Goal: Information Seeking & Learning: Learn about a topic

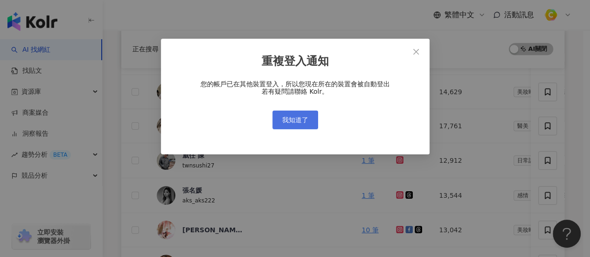
click at [299, 125] on button "我知道了" at bounding box center [295, 120] width 46 height 19
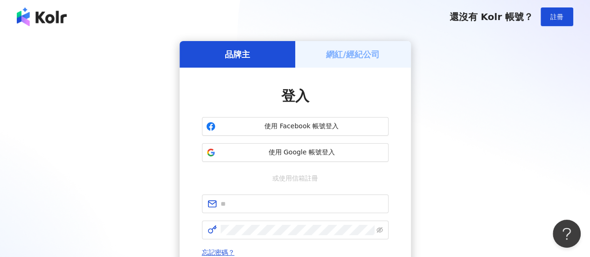
click at [0, 153] on div "品牌主 網紅/經紀公司 登入 使用 Facebook 帳號登入 使用 Google 帳號登入 或使用信箱註冊 忘記密碼？ 登入 還沒有 Kolr 帳號？ 立即…" at bounding box center [295, 185] width 590 height 303
click at [506, 106] on div "品牌主 網紅/經紀公司 登入 使用 Facebook 帳號登入 使用 Google 帳號登入 或使用信箱註冊 忘記密碼？ 登入 還沒有 Kolr 帳號？ 立即…" at bounding box center [295, 185] width 568 height 288
click at [557, 137] on div "品牌主 網紅/經紀公司 登入 使用 Facebook 帳號登入 使用 Google 帳號登入 或使用信箱註冊 忘記密碼？ 登入 還沒有 Kolr 帳號？ 立即…" at bounding box center [295, 185] width 568 height 288
drag, startPoint x: 518, startPoint y: 133, endPoint x: 516, endPoint y: 127, distance: 5.9
click at [518, 133] on div "品牌主 網紅/經紀公司 登入 使用 Facebook 帳號登入 使用 Google 帳號登入 或使用信箱註冊 忘記密碼？ 登入 還沒有 Kolr 帳號？ 立即…" at bounding box center [295, 185] width 568 height 288
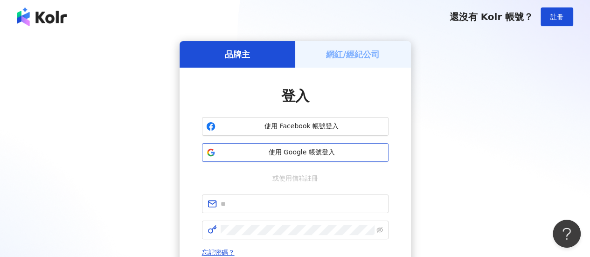
click at [285, 159] on button "使用 Google 帳號登入" at bounding box center [295, 152] width 187 height 19
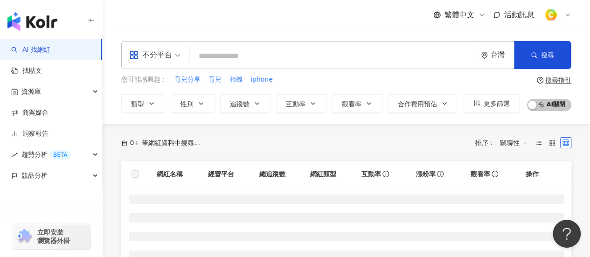
click at [231, 51] on input "search" at bounding box center [333, 56] width 279 height 18
click at [172, 52] on span "不分平台" at bounding box center [154, 55] width 51 height 15
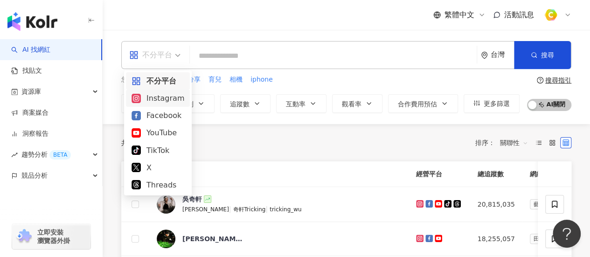
click at [164, 104] on div "Instagram" at bounding box center [158, 98] width 64 height 17
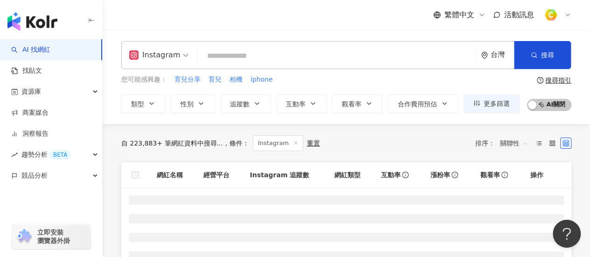
click at [229, 57] on input "search" at bounding box center [336, 56] width 271 height 18
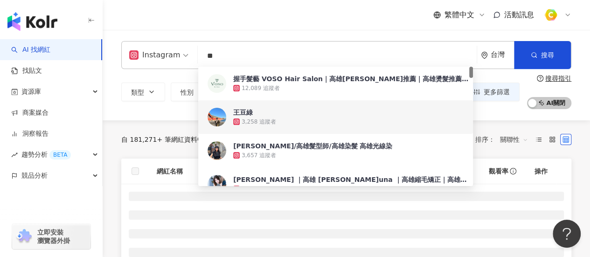
type input "**"
click at [114, 123] on div "自 181,271+ 筆網紅資料中搜尋... 條件 ： 關鍵字：高雄 Instagram 重置 排序： 關聯性 網紅名稱 關鍵字 經營平台 Instagram…" at bounding box center [346, 250] width 487 height 260
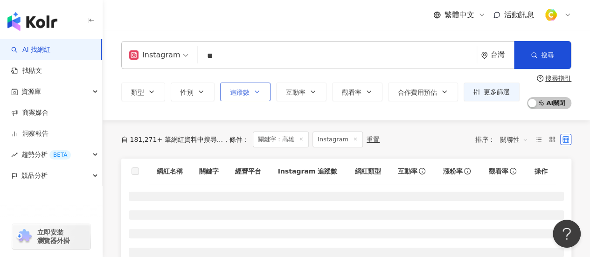
click at [250, 91] on button "追蹤數" at bounding box center [245, 92] width 50 height 19
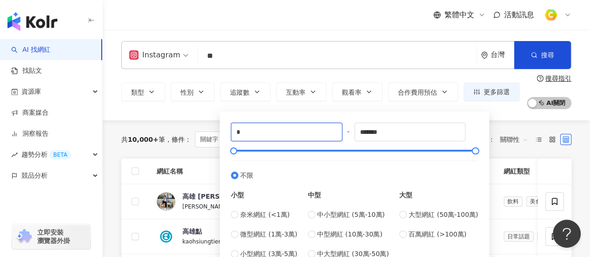
drag, startPoint x: 139, startPoint y: 131, endPoint x: 106, endPoint y: 127, distance: 33.3
type input "****"
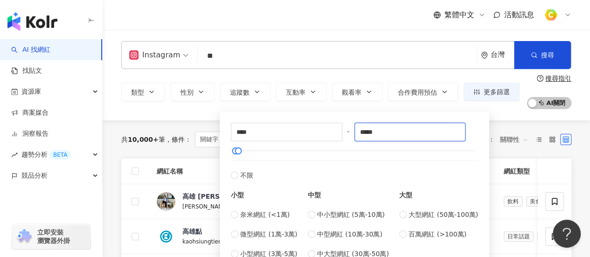
type input "*****"
click at [176, 120] on div "共 10,000+ 筆 條件 ： 關鍵字：高雄 Instagram 重置 排序： 關聯性" at bounding box center [346, 139] width 450 height 38
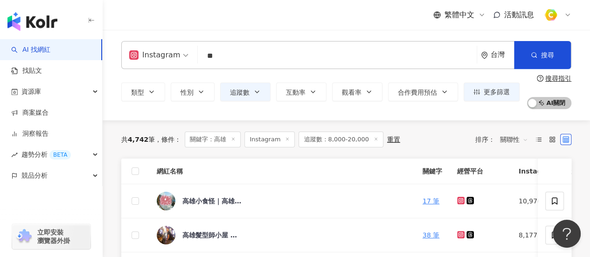
scroll to position [373, 0]
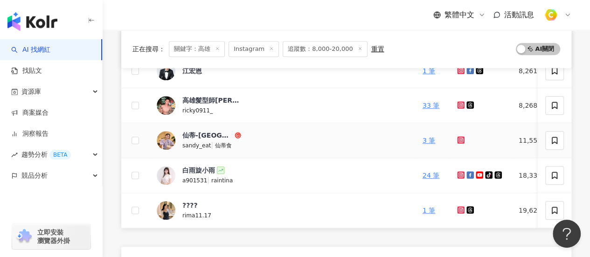
click at [457, 138] on icon at bounding box center [460, 139] width 7 height 7
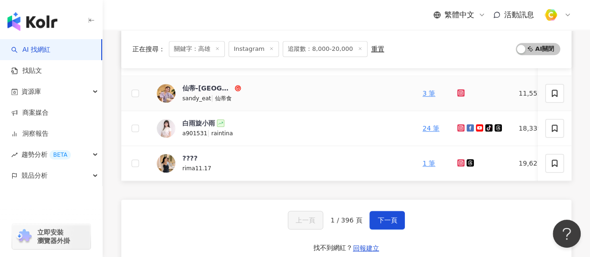
scroll to position [513, 0]
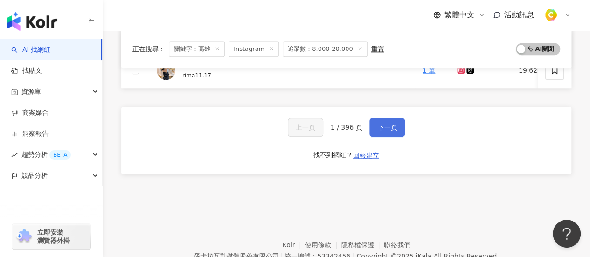
click at [385, 123] on button "下一頁" at bounding box center [386, 127] width 35 height 19
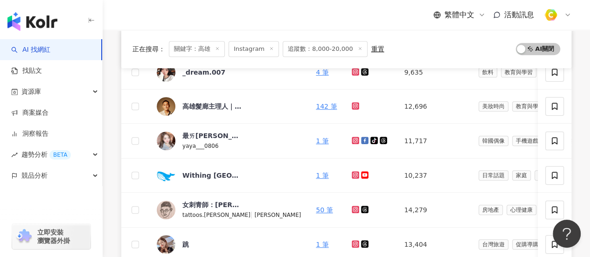
scroll to position [560, 0]
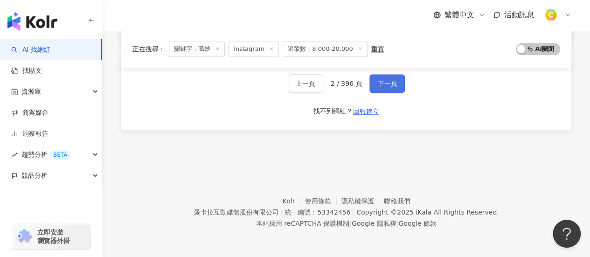
click at [374, 87] on button "下一頁" at bounding box center [386, 83] width 35 height 19
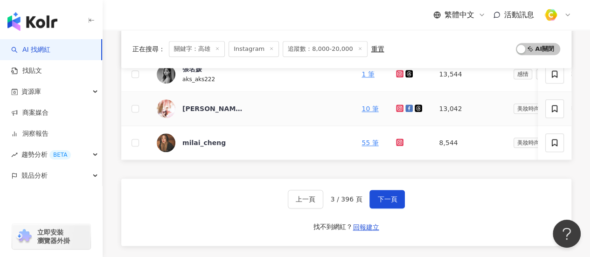
scroll to position [466, 0]
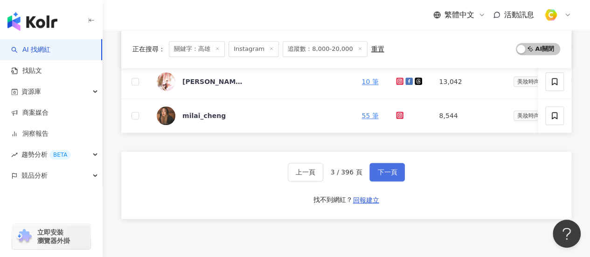
click at [387, 176] on span "下一頁" at bounding box center [387, 171] width 20 height 7
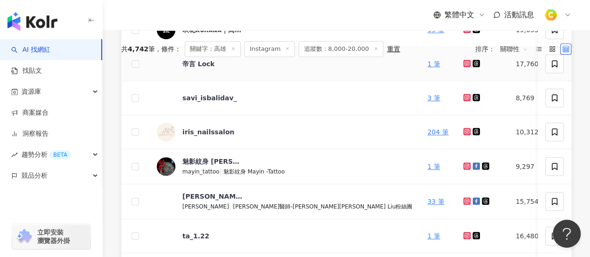
scroll to position [420, 0]
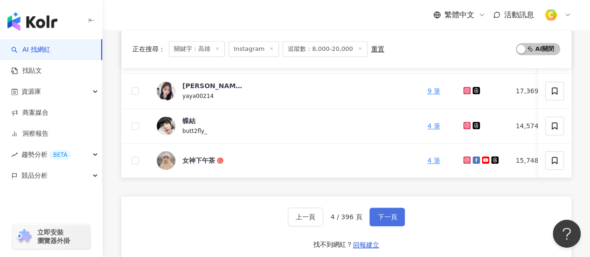
click at [382, 221] on span "下一頁" at bounding box center [387, 216] width 20 height 7
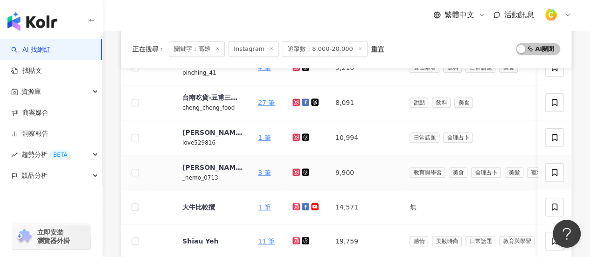
scroll to position [373, 0]
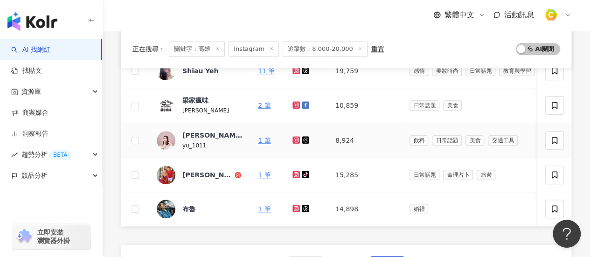
click at [294, 138] on icon at bounding box center [296, 140] width 6 height 6
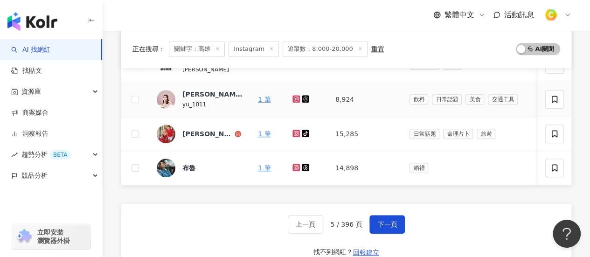
scroll to position [466, 0]
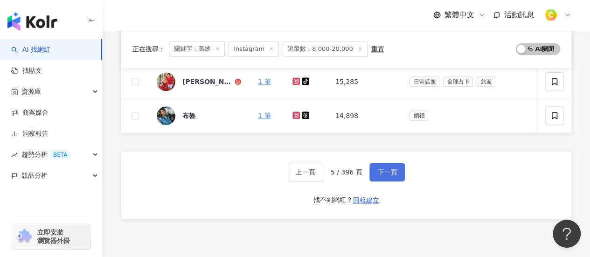
click at [375, 180] on button "下一頁" at bounding box center [386, 172] width 35 height 19
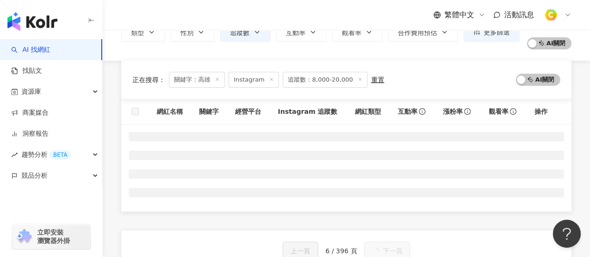
scroll to position [47, 0]
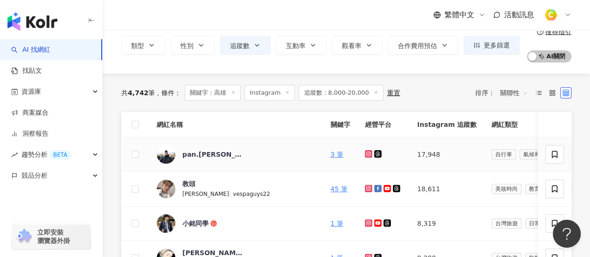
click at [367, 152] on icon at bounding box center [369, 154] width 4 height 4
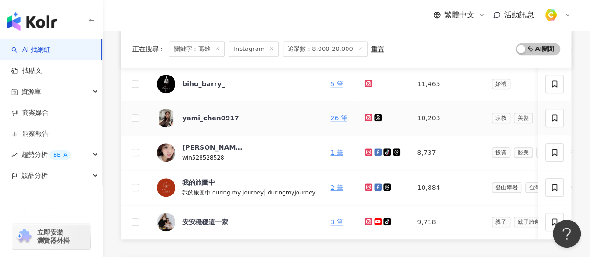
scroll to position [373, 0]
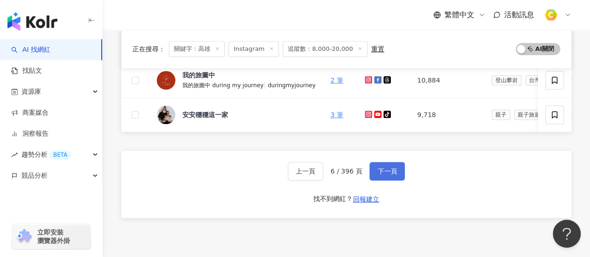
click at [400, 174] on button "下一頁" at bounding box center [386, 171] width 35 height 19
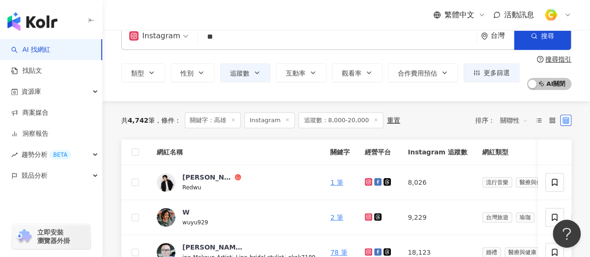
scroll to position [0, 0]
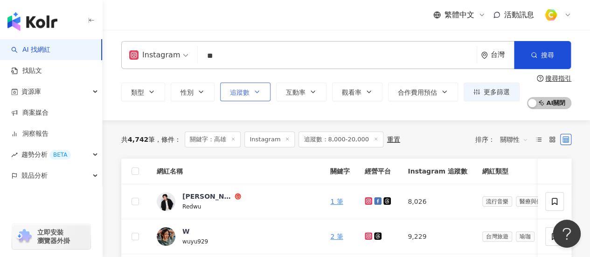
click at [256, 90] on icon "button" at bounding box center [256, 91] width 7 height 7
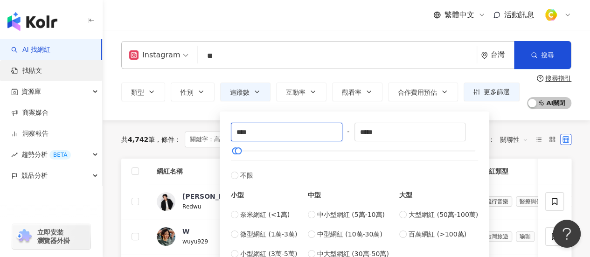
drag, startPoint x: 261, startPoint y: 133, endPoint x: 0, endPoint y: 80, distance: 266.5
type input "*****"
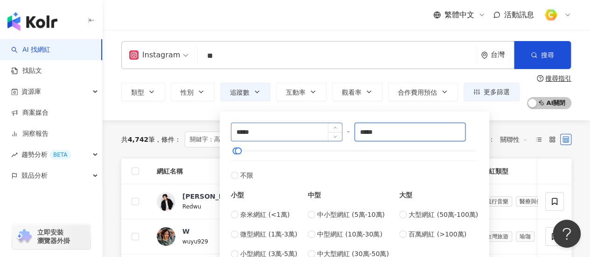
drag, startPoint x: 383, startPoint y: 130, endPoint x: 232, endPoint y: 126, distance: 151.6
click at [232, 126] on div "***** - ***** 不限 小型 奈米網紅 (<1萬) 微型網紅 (1萬-3萬) 小型網紅 (3萬-5萬) 中型 中小型網紅 (5萬-10萬) 中型網紅…" at bounding box center [354, 191] width 247 height 136
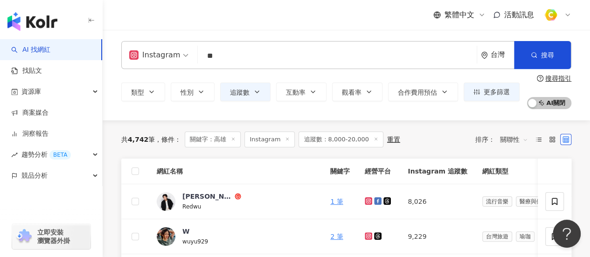
click at [189, 116] on div "Instagram ** 台灣 搜尋 38b92f63-1a9f-4334-a39d-bae0bf2861be ffdb36b3-43ae-4613-a3dd…" at bounding box center [346, 75] width 487 height 90
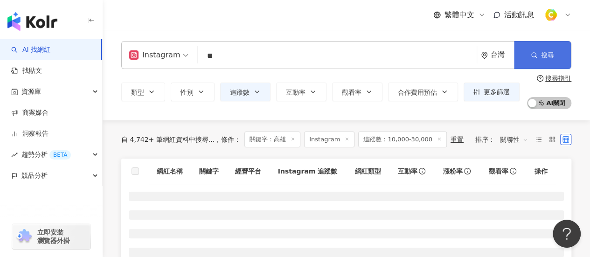
click at [547, 52] on span "搜尋" at bounding box center [547, 54] width 13 height 7
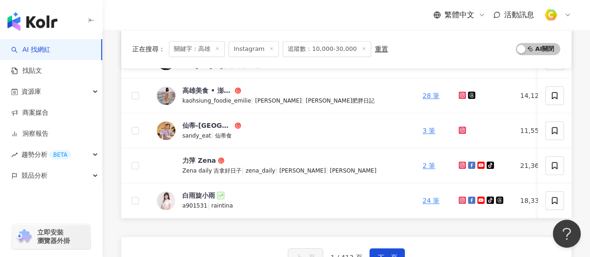
scroll to position [513, 0]
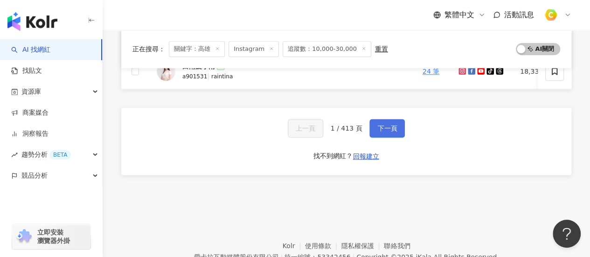
click at [395, 135] on button "下一頁" at bounding box center [386, 128] width 35 height 19
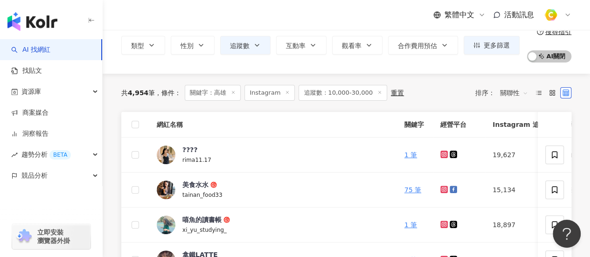
scroll to position [140, 0]
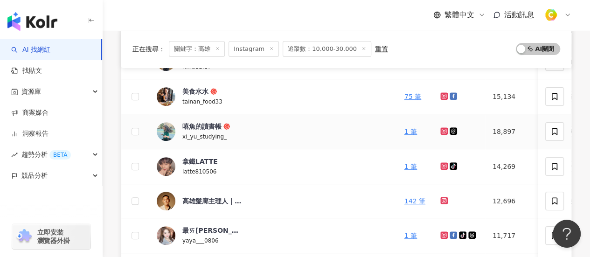
click at [441, 131] on icon at bounding box center [444, 131] width 6 height 6
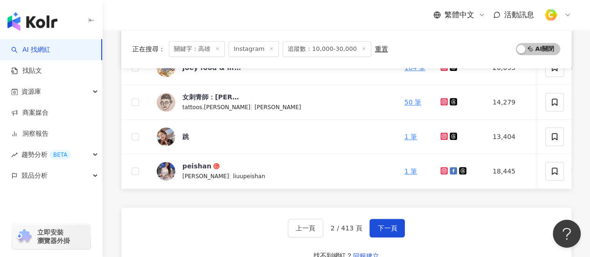
scroll to position [420, 0]
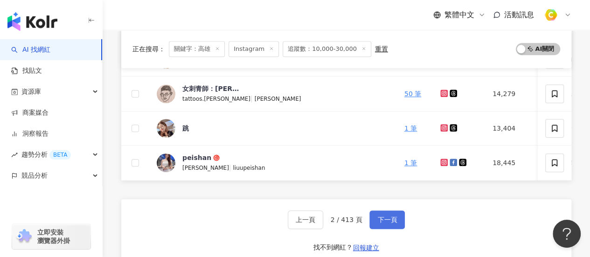
click at [387, 223] on span "下一頁" at bounding box center [387, 219] width 20 height 7
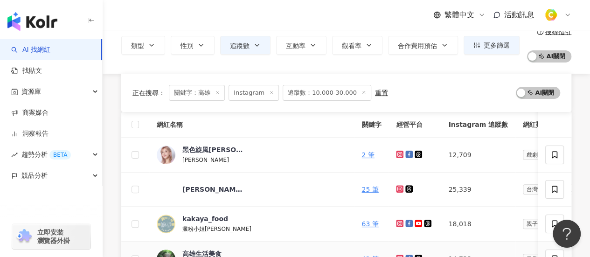
scroll to position [280, 0]
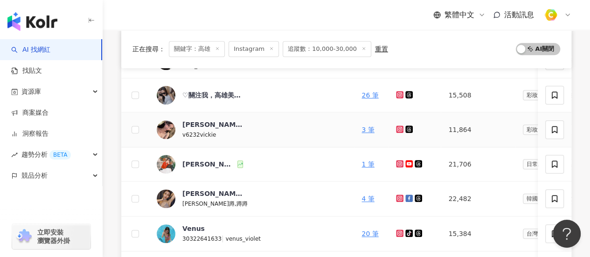
click at [397, 126] on icon at bounding box center [400, 129] width 6 height 6
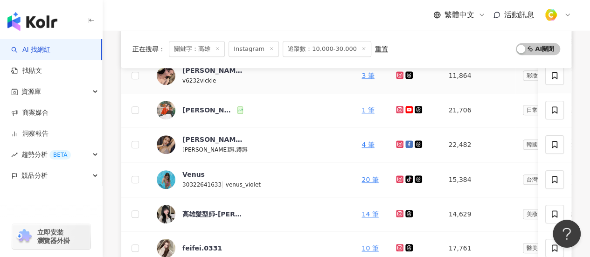
scroll to position [420, 0]
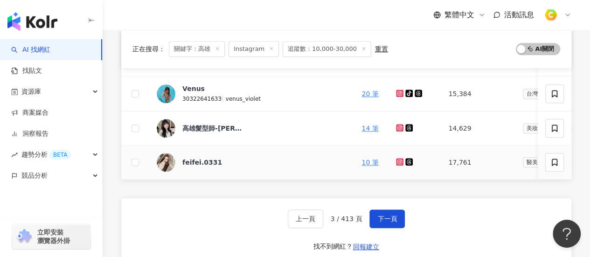
click at [397, 159] on icon at bounding box center [400, 162] width 6 height 6
click at [382, 222] on span "下一頁" at bounding box center [387, 218] width 20 height 7
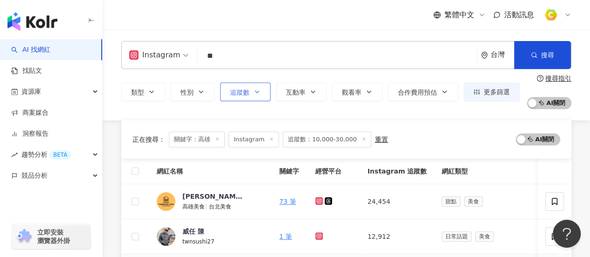
scroll to position [0, 0]
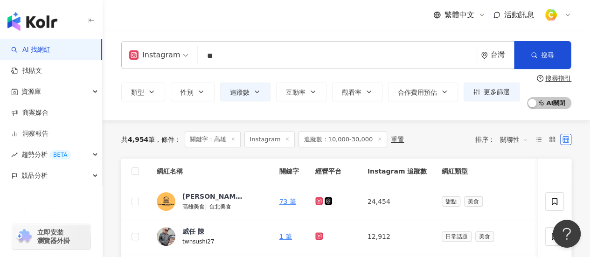
click at [321, 123] on div "共 4,954 筆 條件 ： 關鍵字：高雄 Instagram 追蹤數：10,000-30,000 重置 排序： 關聯性" at bounding box center [346, 139] width 450 height 38
click at [319, 134] on span "追蹤數：10,000-30,000" at bounding box center [342, 140] width 89 height 16
click at [244, 89] on span "追蹤數" at bounding box center [240, 92] width 20 height 7
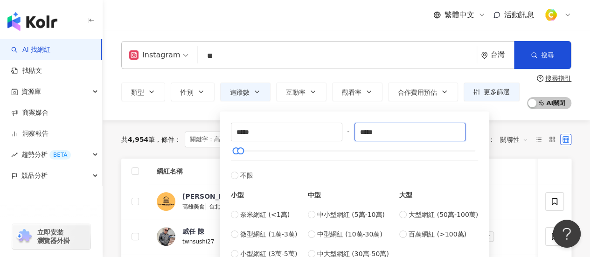
drag, startPoint x: 397, startPoint y: 132, endPoint x: 194, endPoint y: 128, distance: 203.4
type input "*****"
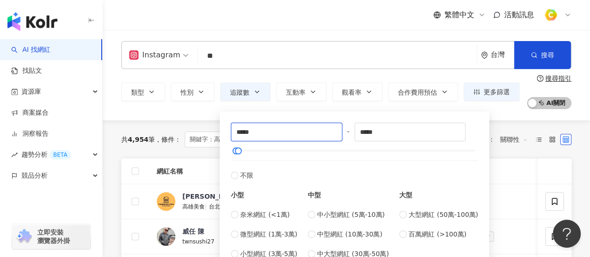
drag, startPoint x: 278, startPoint y: 133, endPoint x: 129, endPoint y: 132, distance: 149.3
type input "****"
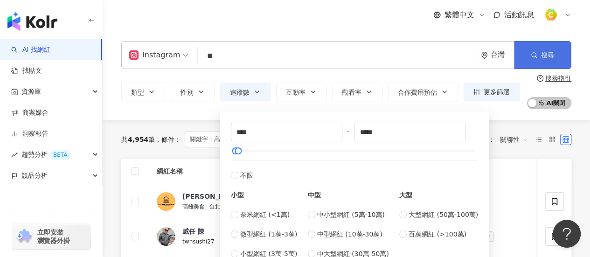
click at [542, 56] on span "搜尋" at bounding box center [547, 54] width 13 height 7
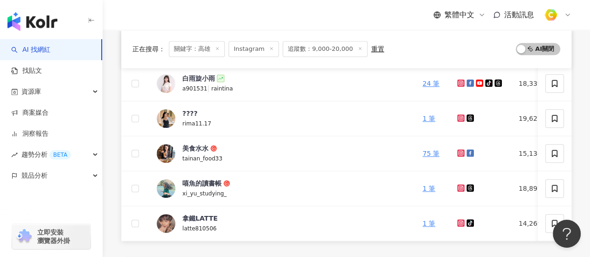
scroll to position [466, 0]
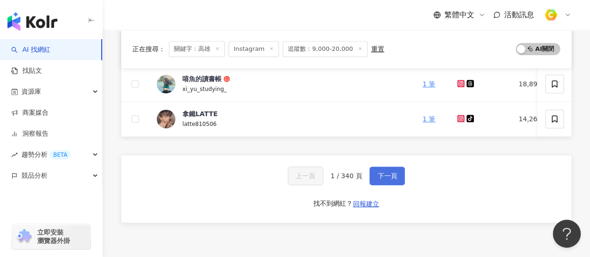
click at [386, 180] on span "下一頁" at bounding box center [387, 175] width 20 height 7
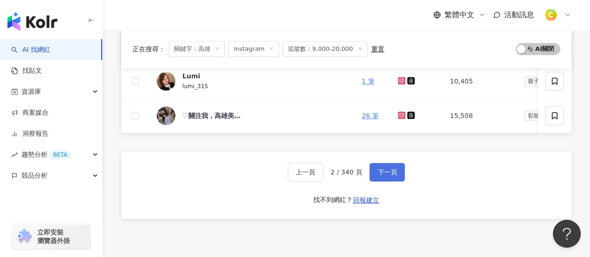
click at [380, 181] on button "下一頁" at bounding box center [386, 172] width 35 height 19
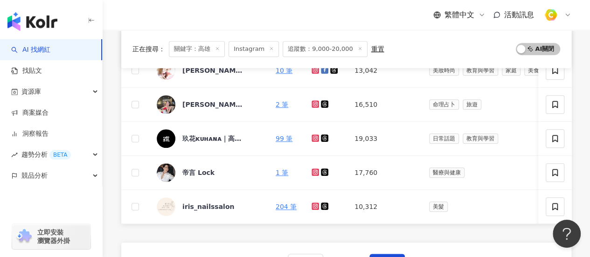
scroll to position [373, 0]
click at [313, 172] on icon at bounding box center [315, 173] width 4 height 4
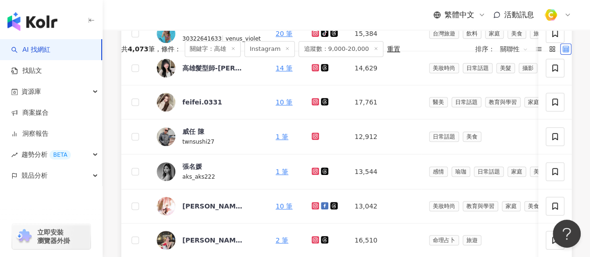
scroll to position [513, 0]
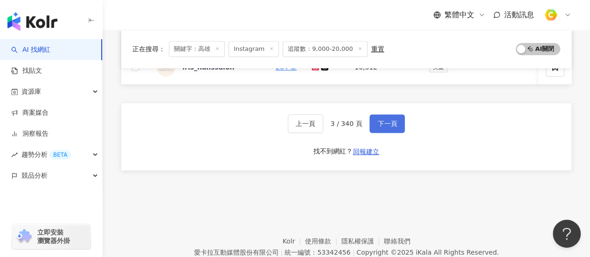
click at [397, 132] on button "下一頁" at bounding box center [386, 123] width 35 height 19
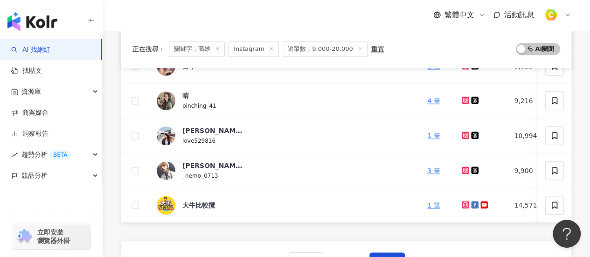
scroll to position [373, 0]
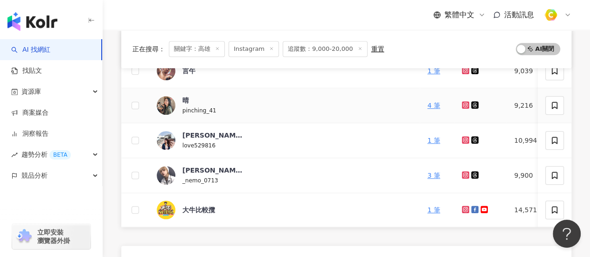
click at [462, 101] on icon at bounding box center [465, 104] width 7 height 7
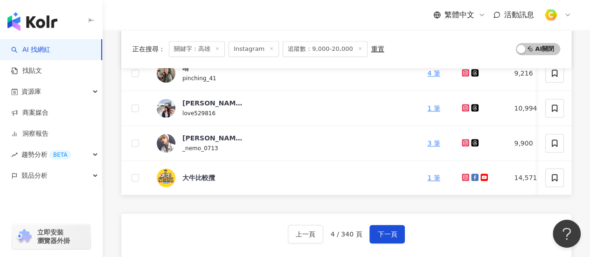
scroll to position [420, 0]
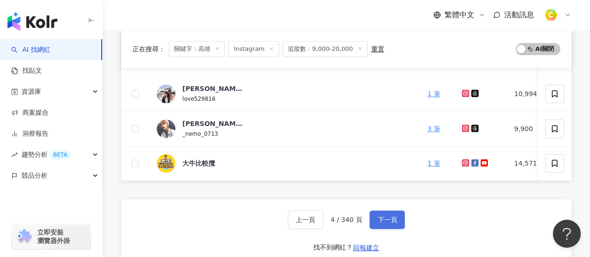
click at [393, 223] on span "下一頁" at bounding box center [387, 219] width 20 height 7
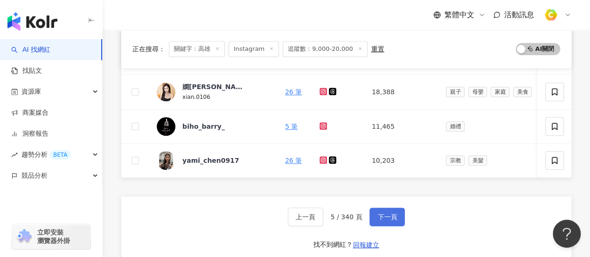
scroll to position [326, 0]
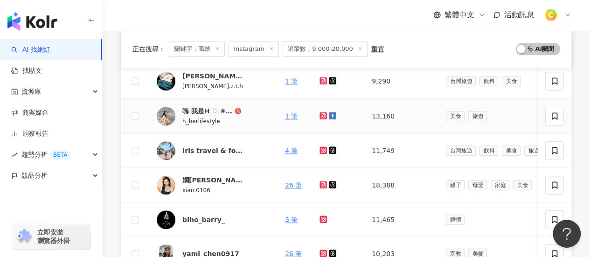
click at [319, 115] on g at bounding box center [322, 115] width 7 height 7
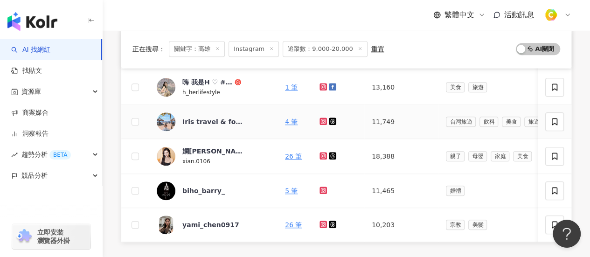
scroll to position [420, 0]
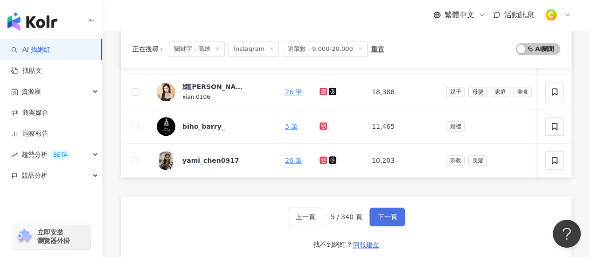
click at [396, 226] on button "下一頁" at bounding box center [386, 217] width 35 height 19
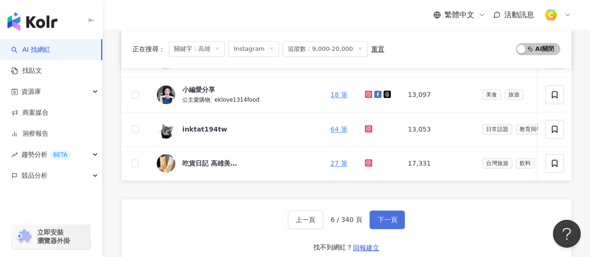
click at [394, 223] on span "下一頁" at bounding box center [387, 219] width 20 height 7
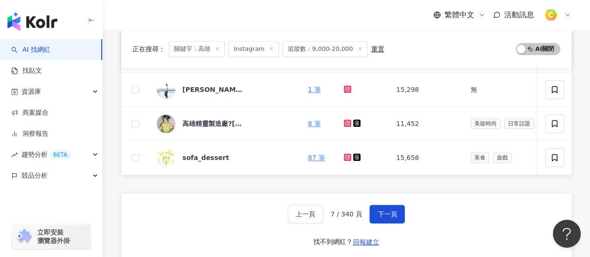
click at [183, 187] on div "網紅名稱 關鍵字 經營平台 Instagram 追蹤數 網紅類型 互動率 漲粉率 觀看率 操作 Umin.Boya(馬志翔)作品集 Umin Boya 馬志翔…" at bounding box center [346, 11] width 450 height 545
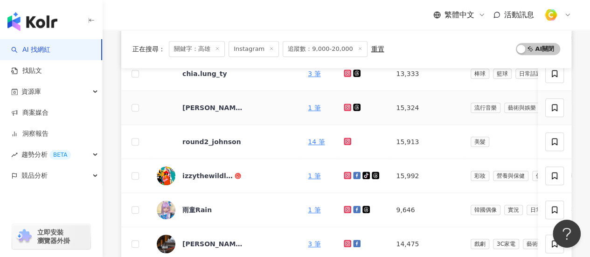
scroll to position [415, 0]
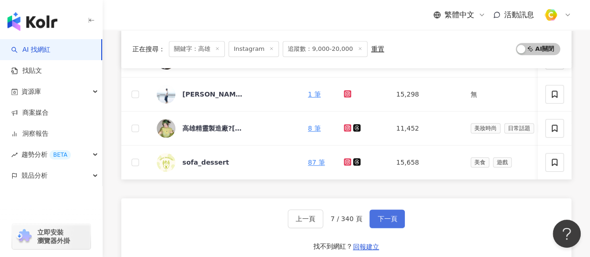
click at [385, 228] on button "下一頁" at bounding box center [386, 218] width 35 height 19
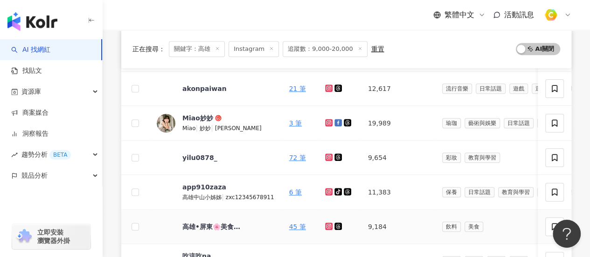
scroll to position [182, 0]
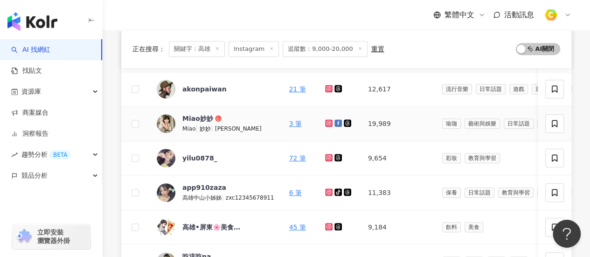
click at [326, 123] on icon at bounding box center [329, 123] width 6 height 6
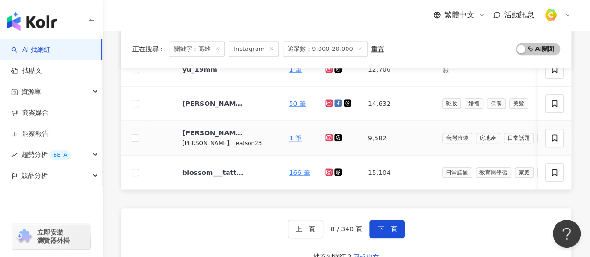
scroll to position [462, 0]
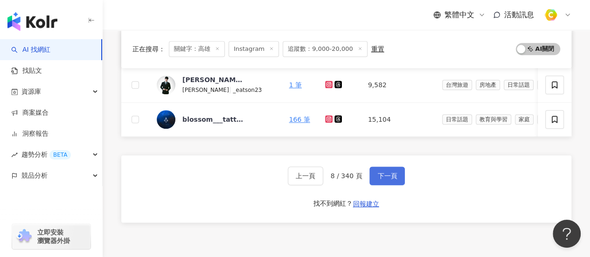
click at [379, 180] on span "下一頁" at bounding box center [387, 175] width 20 height 7
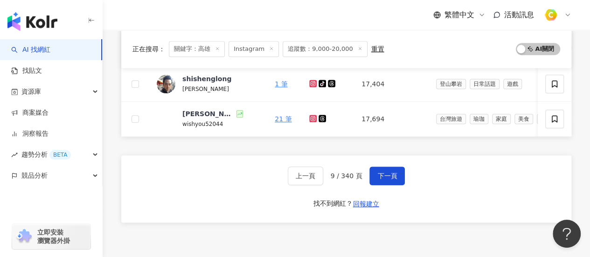
scroll to position [368, 0]
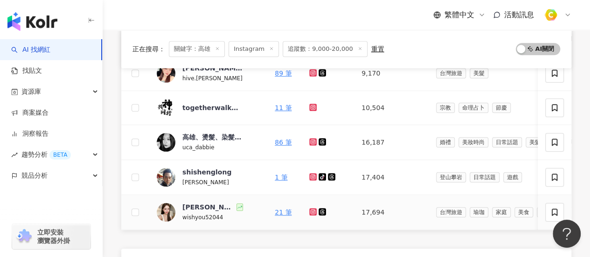
click at [309, 210] on icon at bounding box center [312, 211] width 7 height 7
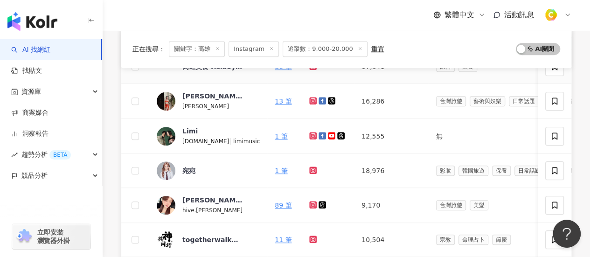
scroll to position [415, 0]
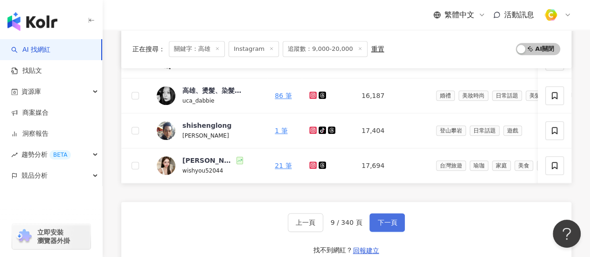
click at [377, 226] on span "下一頁" at bounding box center [387, 222] width 20 height 7
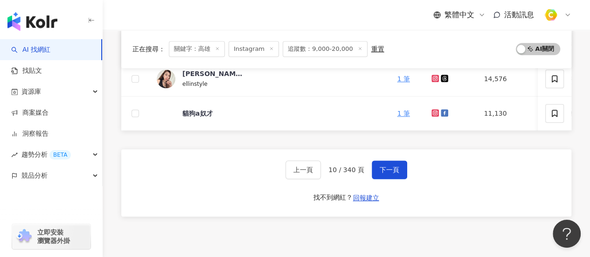
scroll to position [466, 0]
click at [385, 173] on span "下一頁" at bounding box center [390, 169] width 20 height 7
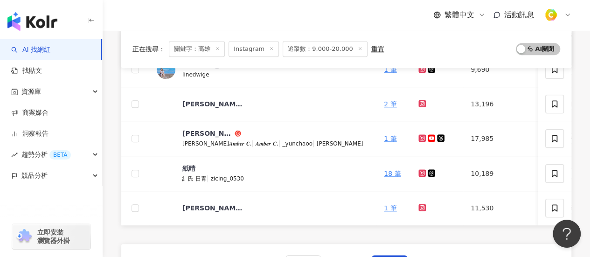
scroll to position [373, 0]
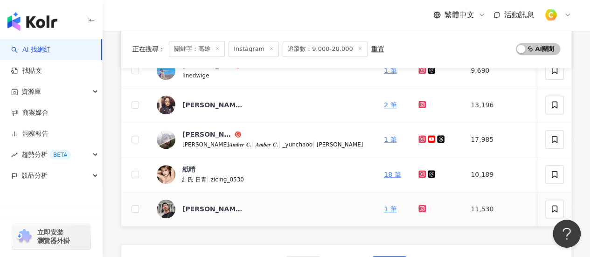
click at [420, 207] on icon at bounding box center [422, 209] width 4 height 4
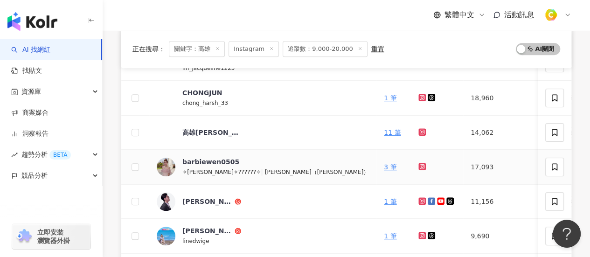
scroll to position [187, 0]
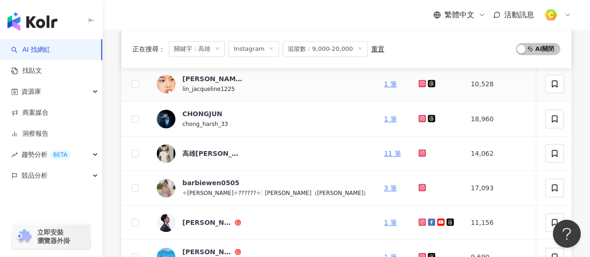
click at [419, 83] on icon at bounding box center [422, 84] width 6 height 6
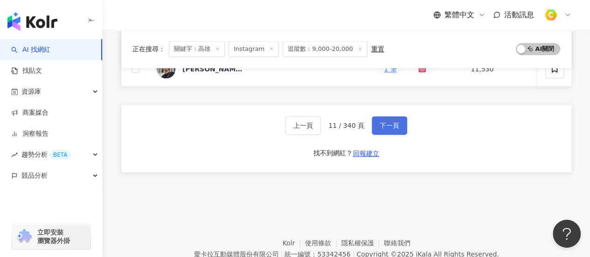
click at [394, 129] on span "下一頁" at bounding box center [390, 125] width 20 height 7
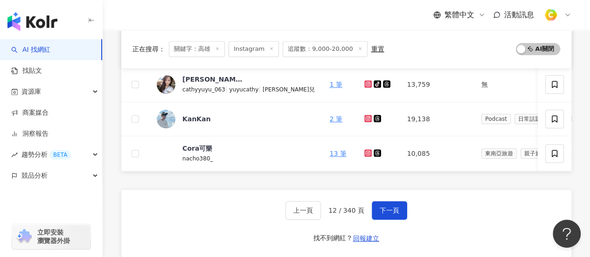
scroll to position [513, 0]
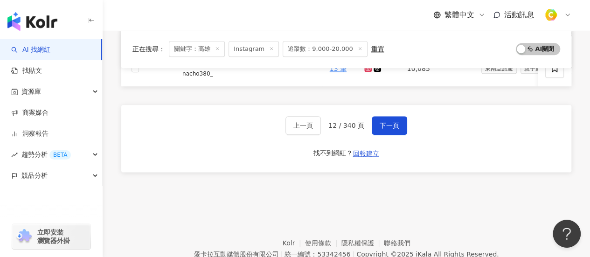
click at [379, 118] on div "上一頁 12 / 340 頁 下一頁 找不到網紅？ 回報建立" at bounding box center [346, 138] width 450 height 67
drag, startPoint x: 382, startPoint y: 136, endPoint x: 357, endPoint y: 108, distance: 37.0
click at [382, 135] on button "下一頁" at bounding box center [389, 125] width 35 height 19
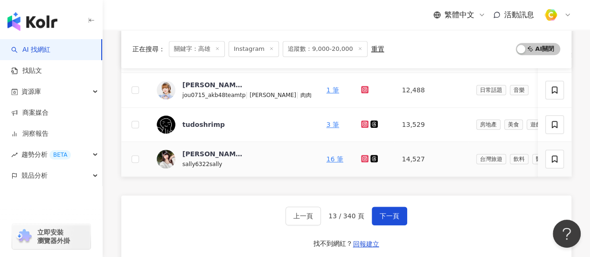
scroll to position [276, 0]
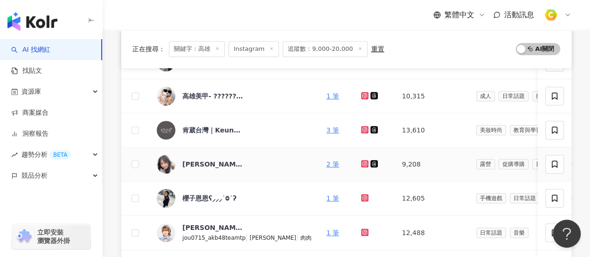
click at [361, 162] on icon at bounding box center [364, 163] width 7 height 7
click at [362, 196] on icon at bounding box center [364, 198] width 4 height 4
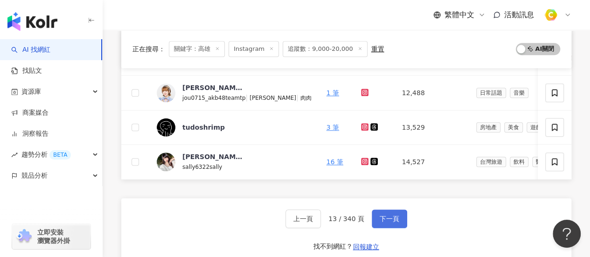
click at [397, 227] on button "下一頁" at bounding box center [389, 218] width 35 height 19
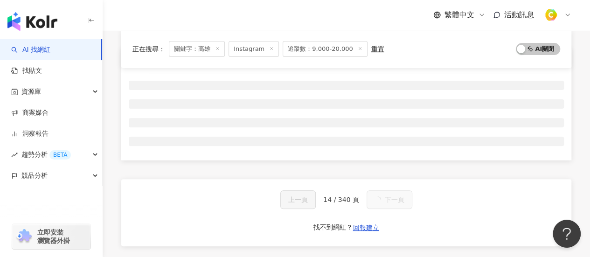
scroll to position [47, 0]
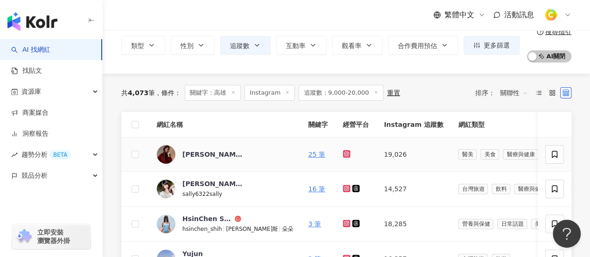
click at [343, 156] on icon at bounding box center [346, 153] width 7 height 7
click at [308, 156] on link "25 筆" at bounding box center [316, 154] width 17 height 7
click at [187, 156] on div "[PERSON_NAME]" at bounding box center [212, 154] width 61 height 9
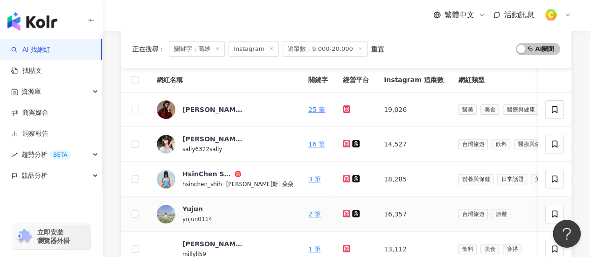
scroll to position [187, 0]
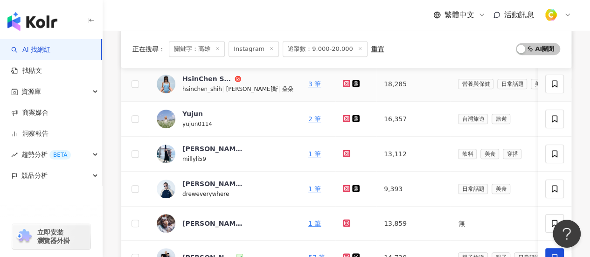
click at [345, 84] on icon at bounding box center [347, 84] width 4 height 4
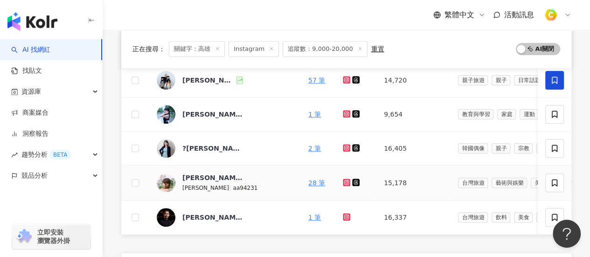
scroll to position [373, 0]
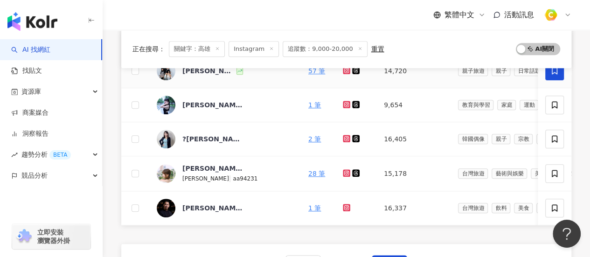
click at [344, 69] on icon at bounding box center [347, 71] width 6 height 6
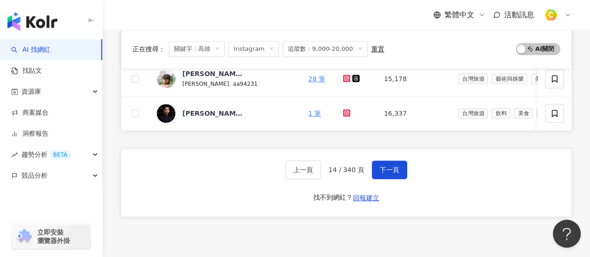
scroll to position [559, 0]
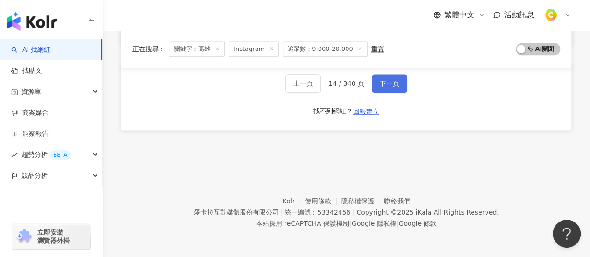
click at [387, 85] on span "下一頁" at bounding box center [390, 83] width 20 height 7
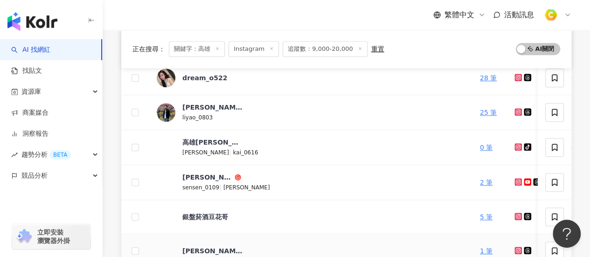
scroll to position [279, 0]
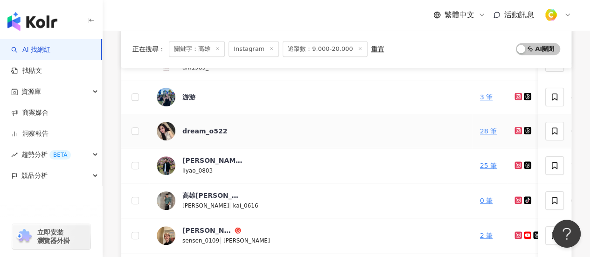
click at [507, 129] on td at bounding box center [528, 131] width 43 height 34
click at [515, 129] on icon at bounding box center [518, 131] width 6 height 6
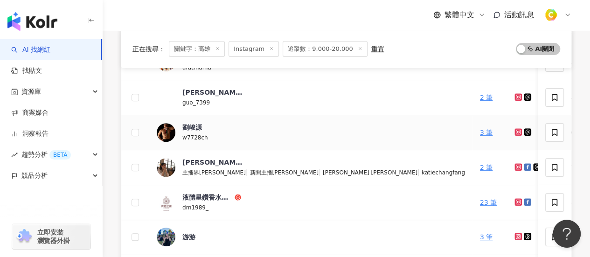
scroll to position [92, 0]
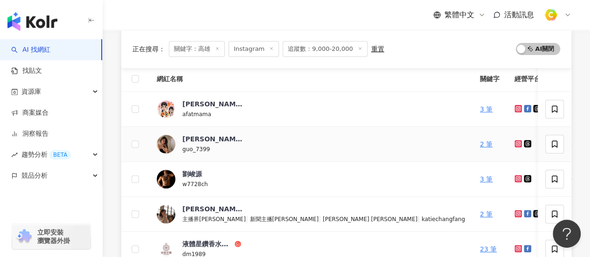
click at [517, 143] on icon at bounding box center [517, 143] width 1 height 1
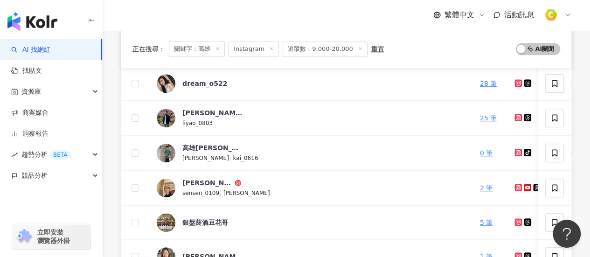
scroll to position [465, 0]
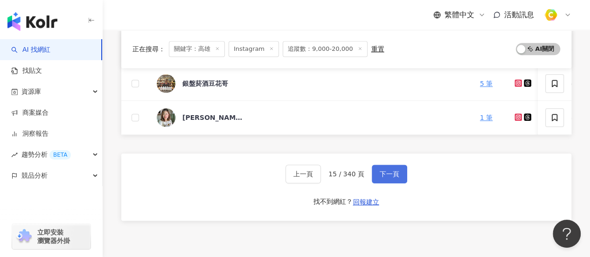
click at [390, 177] on span "下一頁" at bounding box center [390, 173] width 20 height 7
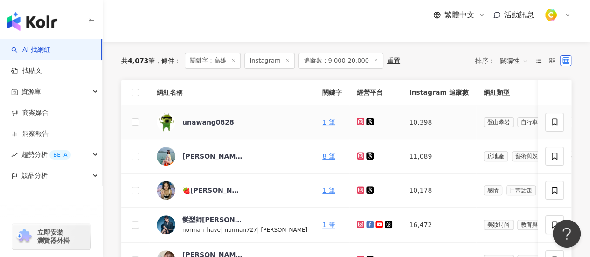
scroll to position [93, 0]
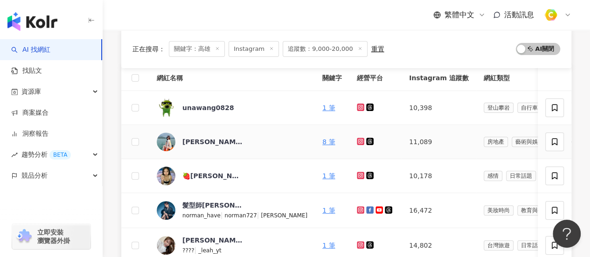
click at [360, 140] on icon at bounding box center [360, 140] width 1 height 1
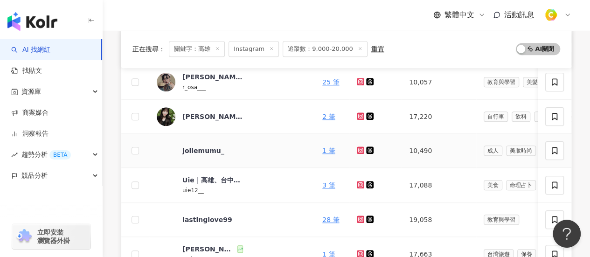
scroll to position [420, 0]
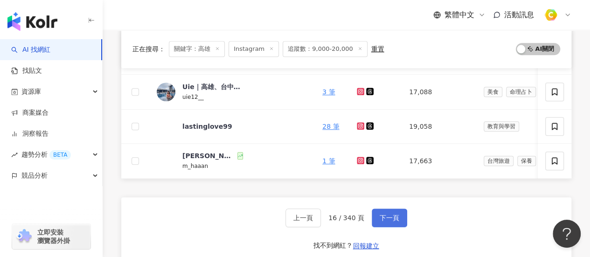
click at [381, 222] on span "下一頁" at bounding box center [390, 217] width 20 height 7
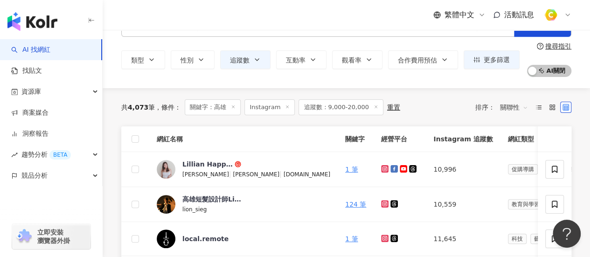
scroll to position [47, 0]
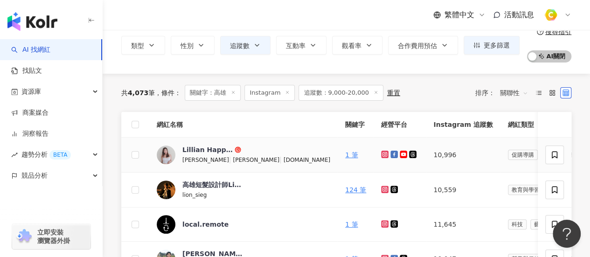
click at [381, 153] on icon at bounding box center [384, 154] width 7 height 7
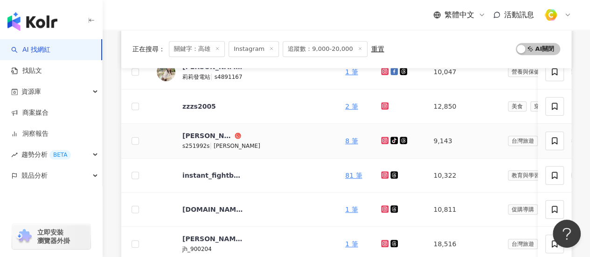
scroll to position [280, 0]
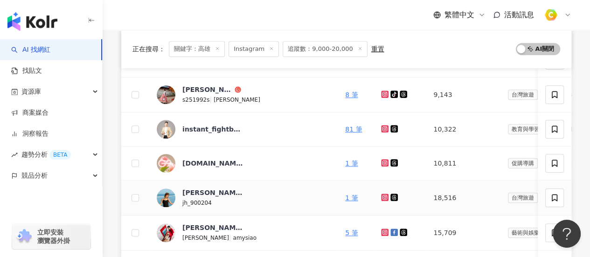
click at [383, 196] on icon at bounding box center [385, 197] width 4 height 4
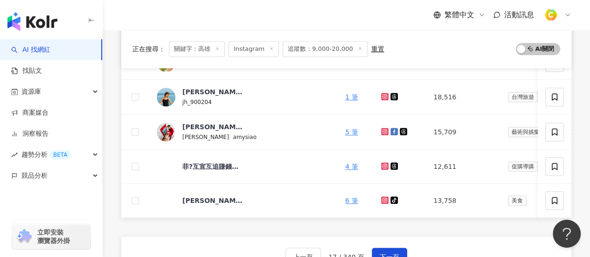
scroll to position [466, 0]
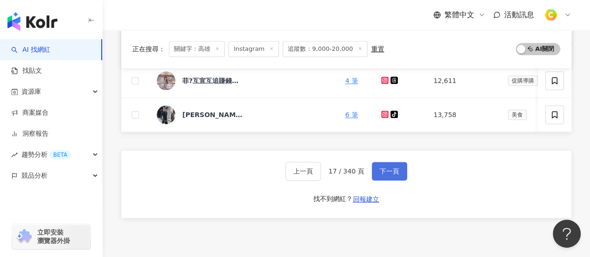
click at [396, 175] on span "下一頁" at bounding box center [390, 170] width 20 height 7
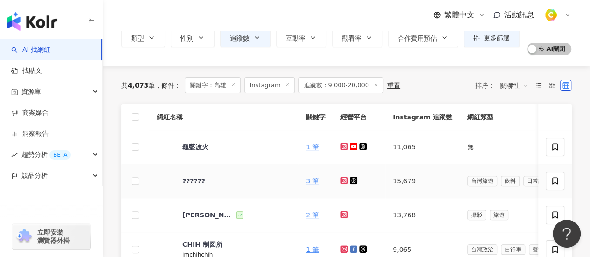
scroll to position [47, 0]
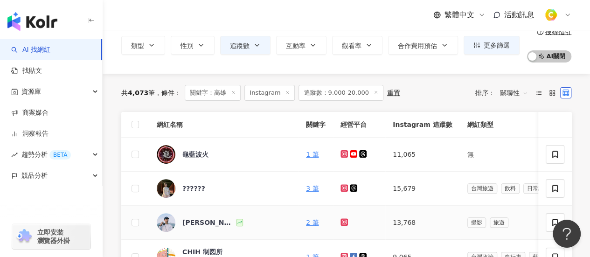
click at [342, 221] on icon at bounding box center [344, 222] width 4 height 4
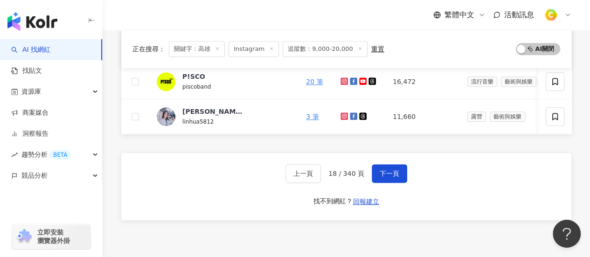
scroll to position [420, 0]
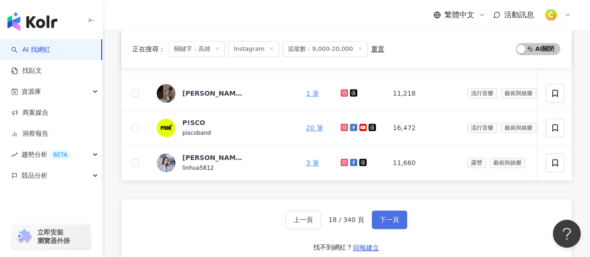
click at [380, 223] on span "下一頁" at bounding box center [390, 219] width 20 height 7
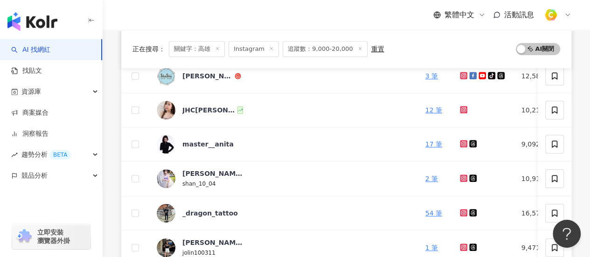
scroll to position [280, 0]
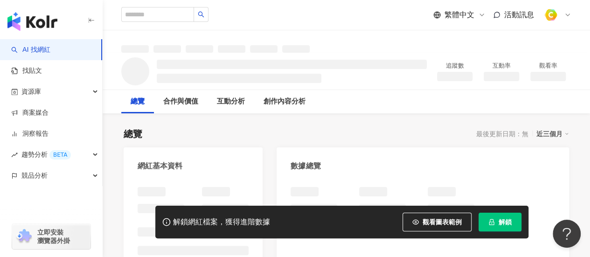
click at [501, 222] on span "解鎖" at bounding box center [505, 221] width 13 height 7
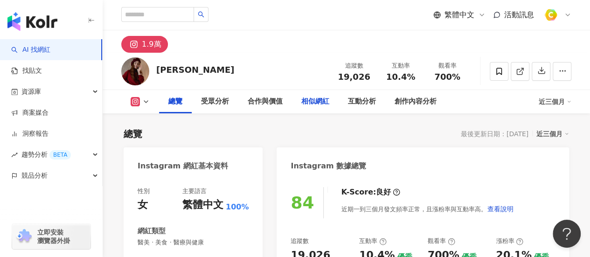
click at [309, 104] on div "相似網紅" at bounding box center [315, 101] width 28 height 11
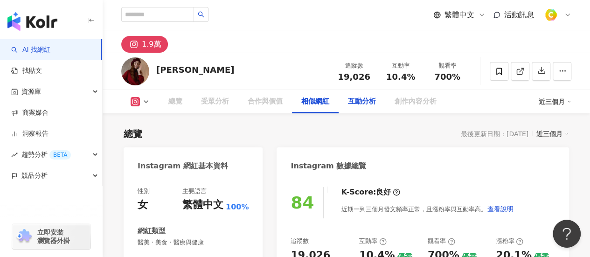
click at [360, 104] on div "互動分析" at bounding box center [362, 101] width 28 height 11
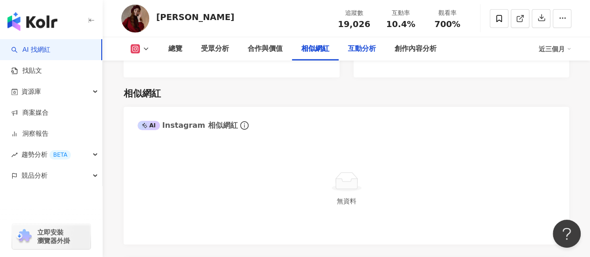
click at [350, 51] on div "互動分析" at bounding box center [362, 48] width 28 height 11
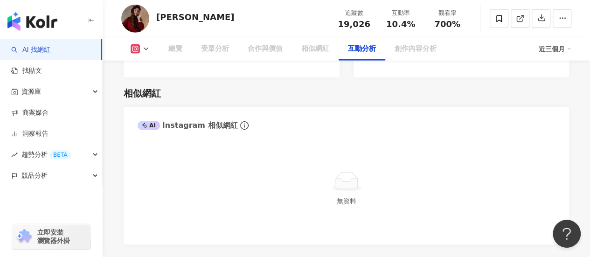
scroll to position [1738, 0]
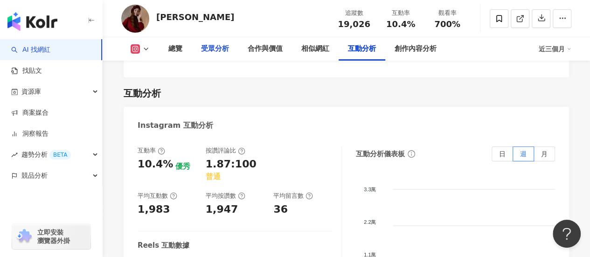
click at [212, 51] on div "受眾分析" at bounding box center [215, 48] width 28 height 11
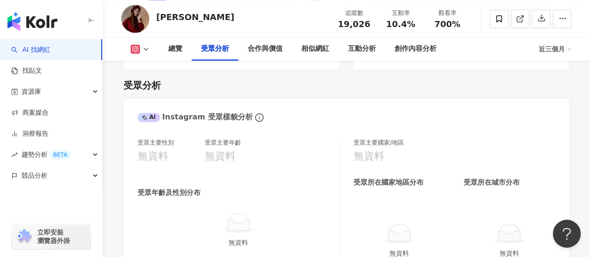
click at [222, 51] on div "受眾分析" at bounding box center [215, 48] width 28 height 11
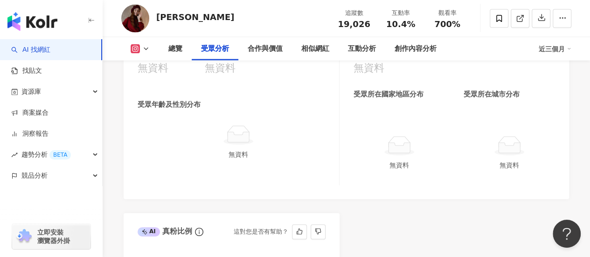
scroll to position [852, 0]
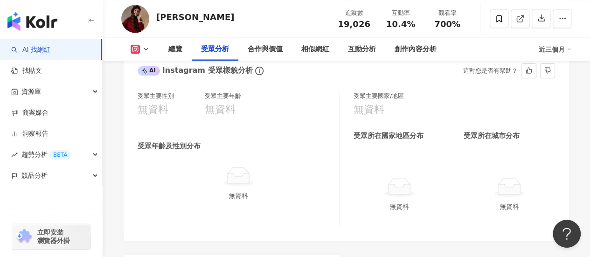
click at [270, 145] on div "受眾年齡及性別分布 無資料" at bounding box center [238, 171] width 201 height 60
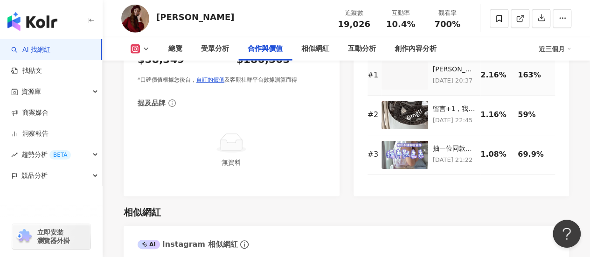
scroll to position [1411, 0]
